Goal: Task Accomplishment & Management: Manage account settings

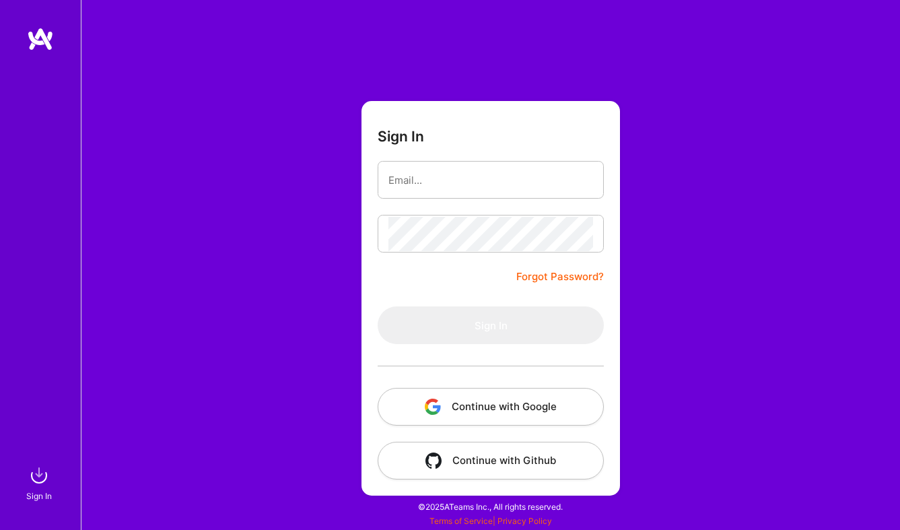
click at [496, 406] on button "Continue with Google" at bounding box center [491, 407] width 226 height 38
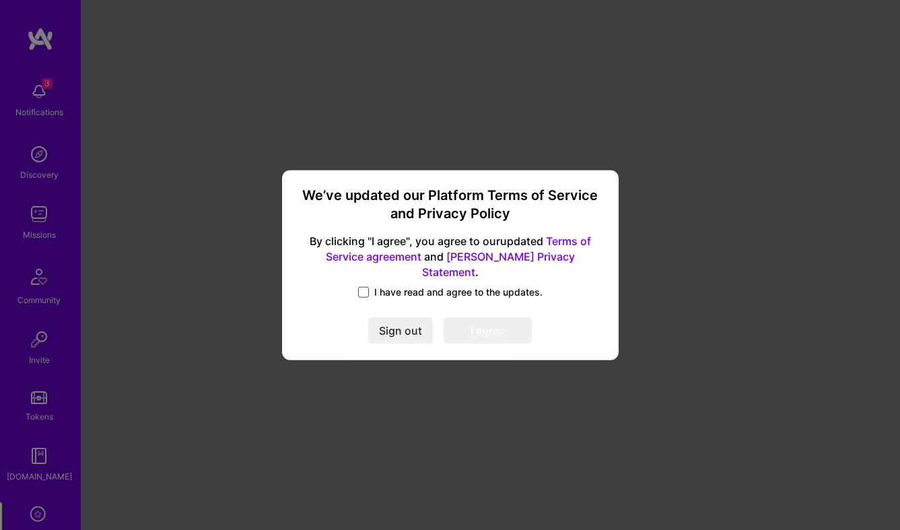
click at [363, 287] on span at bounding box center [363, 292] width 11 height 11
click at [0, 0] on input "I have read and agree to the updates." at bounding box center [0, 0] width 0 height 0
click at [481, 320] on button "I agree" at bounding box center [488, 330] width 88 height 27
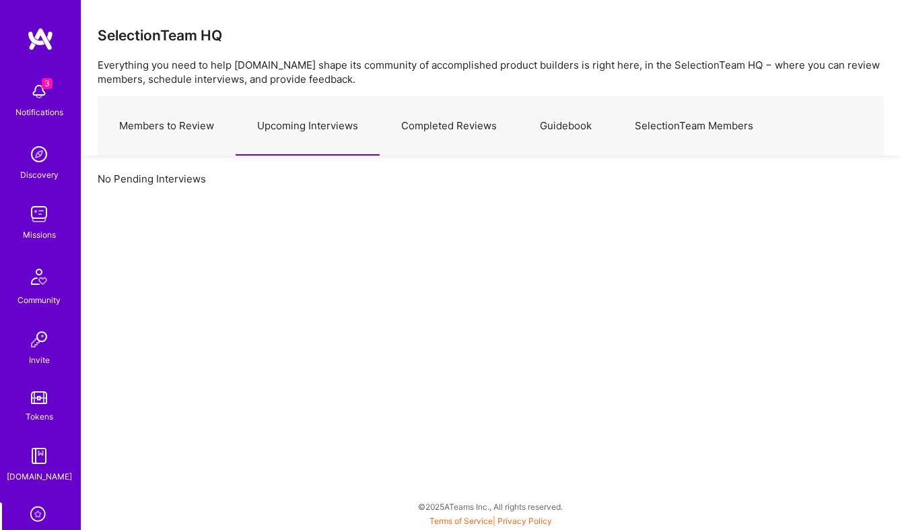
click at [39, 90] on img at bounding box center [39, 91] width 27 height 27
click at [573, 182] on div "3 3 Notifications Discovery Missions Community Invite Tokens [DOMAIN_NAME] Eval…" at bounding box center [450, 261] width 900 height 523
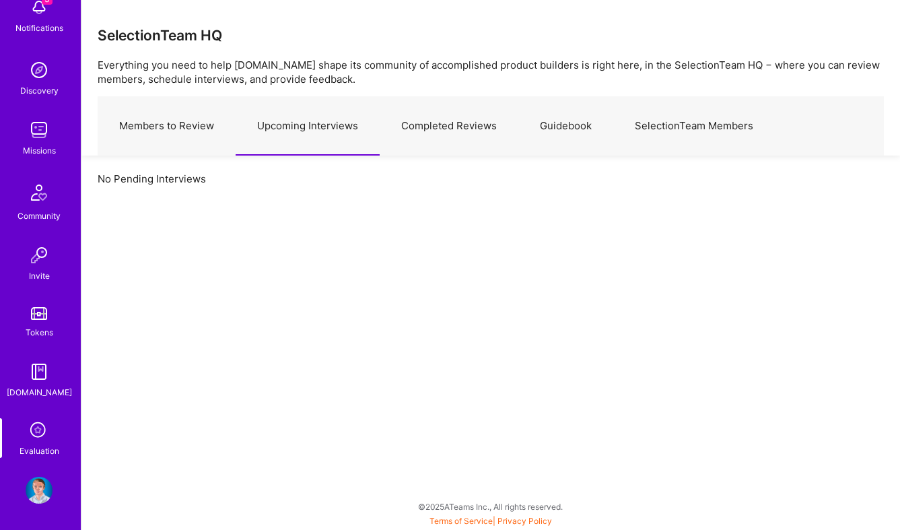
click at [36, 488] on img at bounding box center [39, 489] width 27 height 27
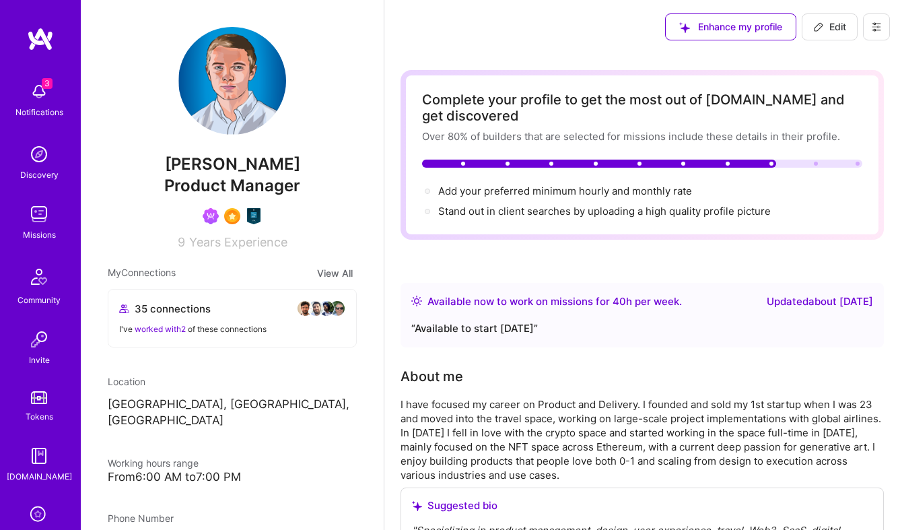
scroll to position [84, 0]
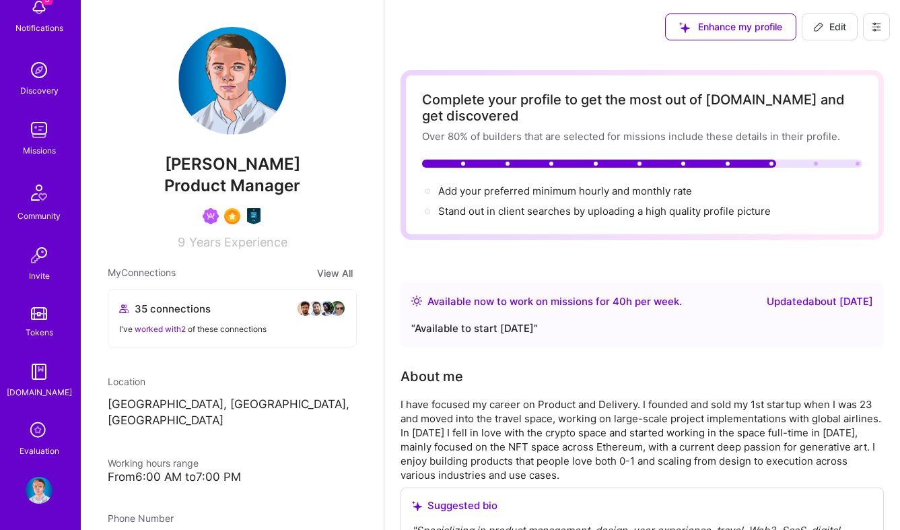
click at [42, 485] on img at bounding box center [39, 489] width 27 height 27
click at [884, 26] on button at bounding box center [876, 26] width 27 height 27
click at [856, 53] on button "Settings" at bounding box center [839, 57] width 101 height 34
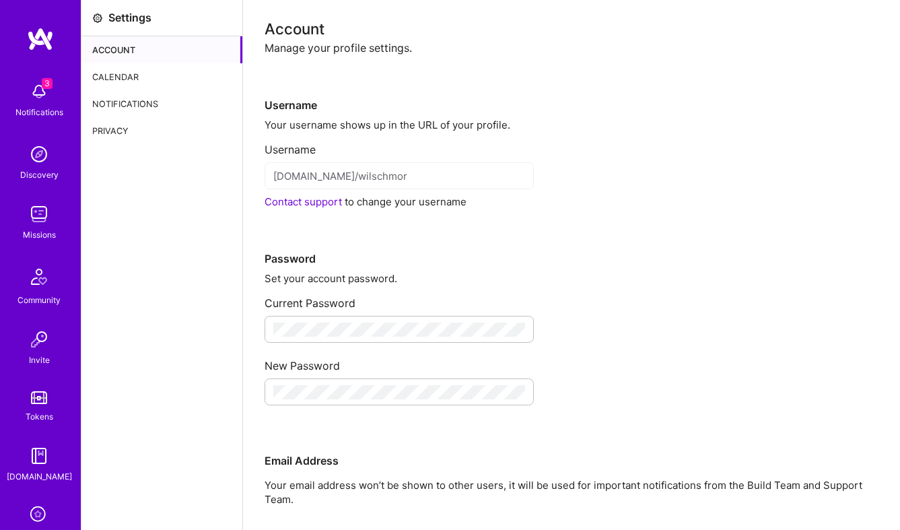
click at [127, 73] on div "Calendar" at bounding box center [161, 76] width 161 height 27
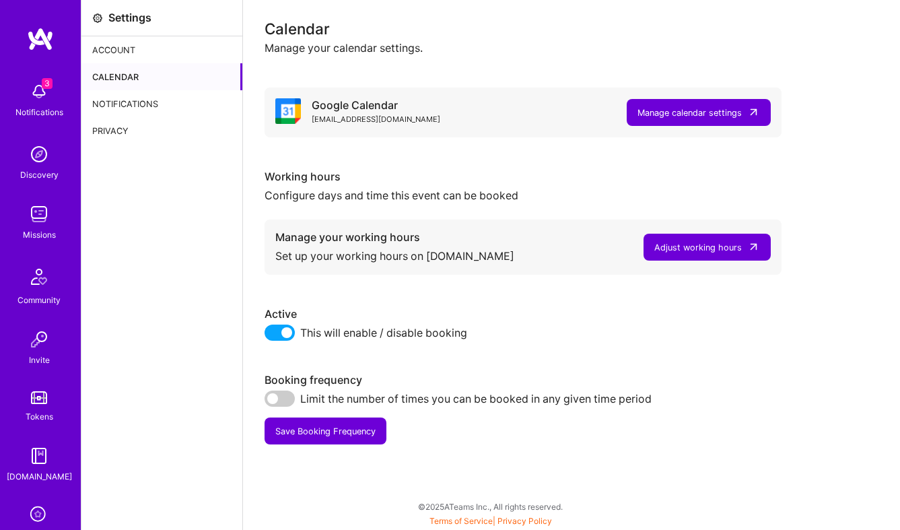
click at [707, 248] on div "Adjust working hours" at bounding box center [697, 247] width 87 height 14
